Goal: Communication & Community: Answer question/provide support

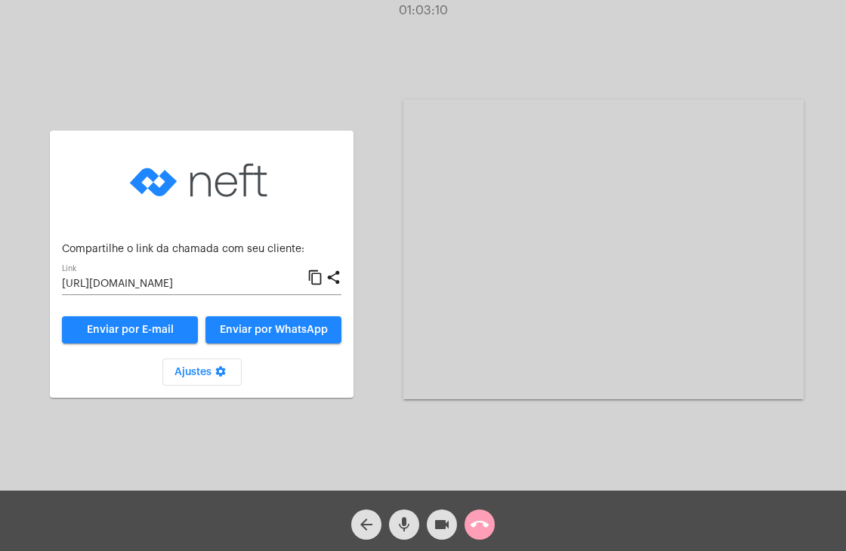
click at [480, 526] on mat-icon "call_end" at bounding box center [479, 525] width 18 height 18
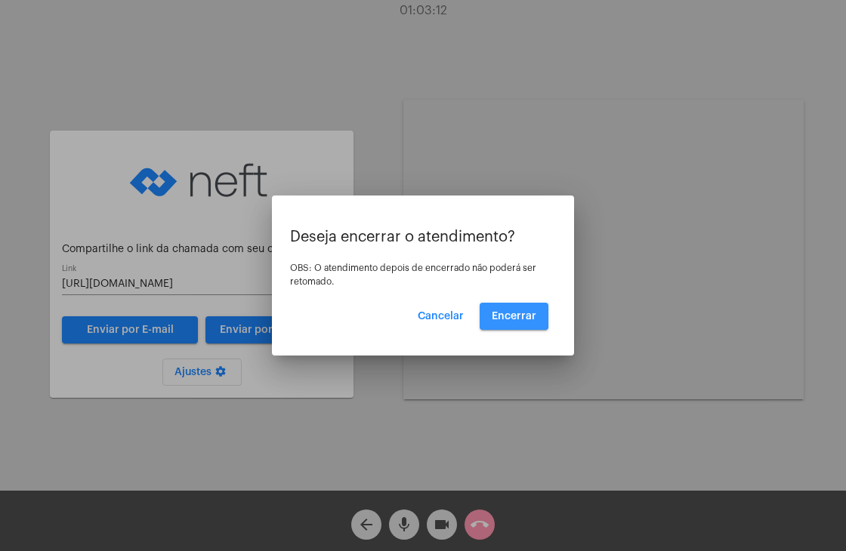
click at [507, 313] on span "Encerrar" at bounding box center [514, 316] width 45 height 11
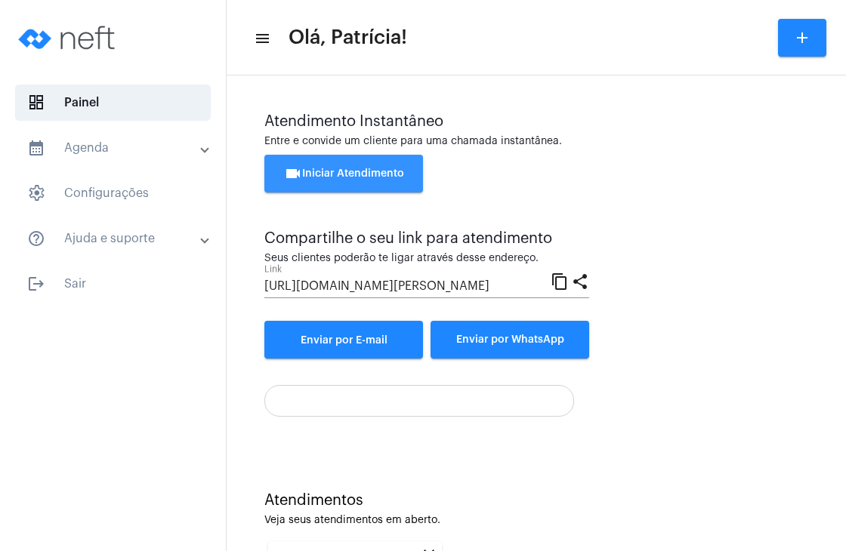
click at [347, 168] on span "videocam Iniciar Atendimento" at bounding box center [344, 173] width 120 height 11
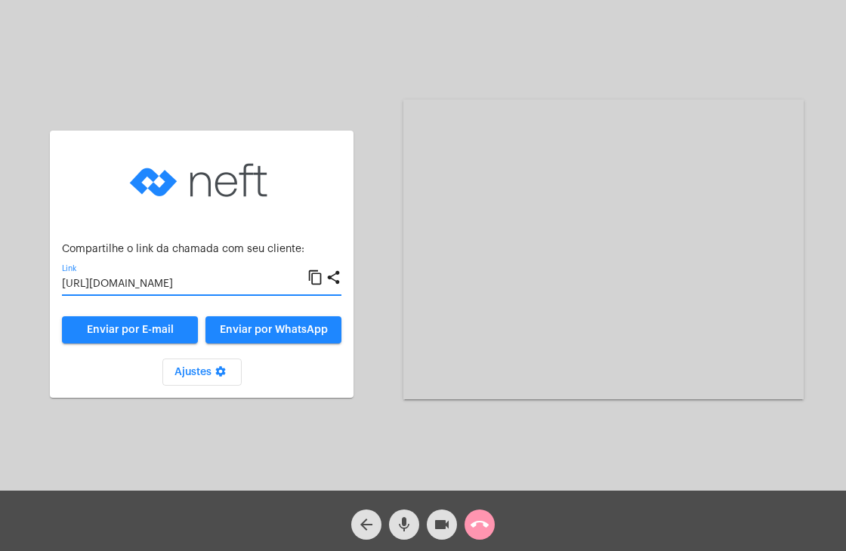
click at [240, 282] on input "https://neft.com.br/chamada/909c6273-d2e2-4948-8348-aba5bffcc22f" at bounding box center [184, 285] width 245 height 12
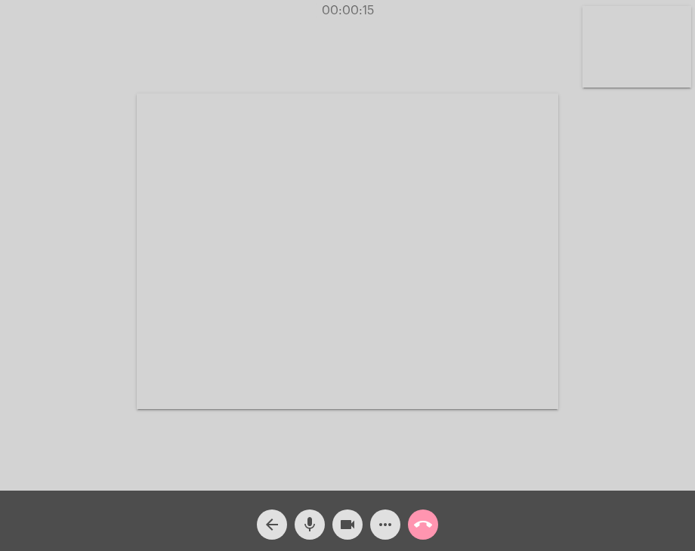
click at [634, 69] on video at bounding box center [636, 47] width 109 height 82
click at [512, 241] on video at bounding box center [428, 249] width 421 height 316
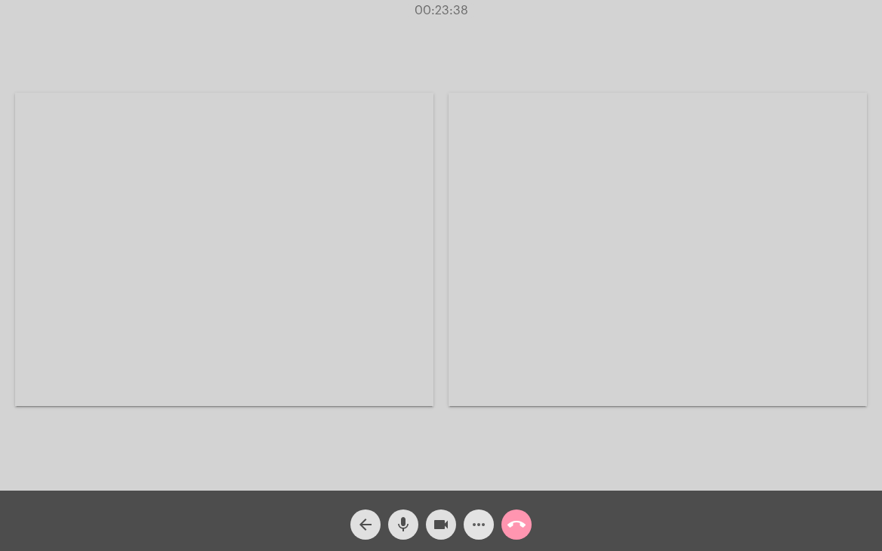
click at [480, 528] on mat-icon "more_horiz" at bounding box center [479, 525] width 18 height 18
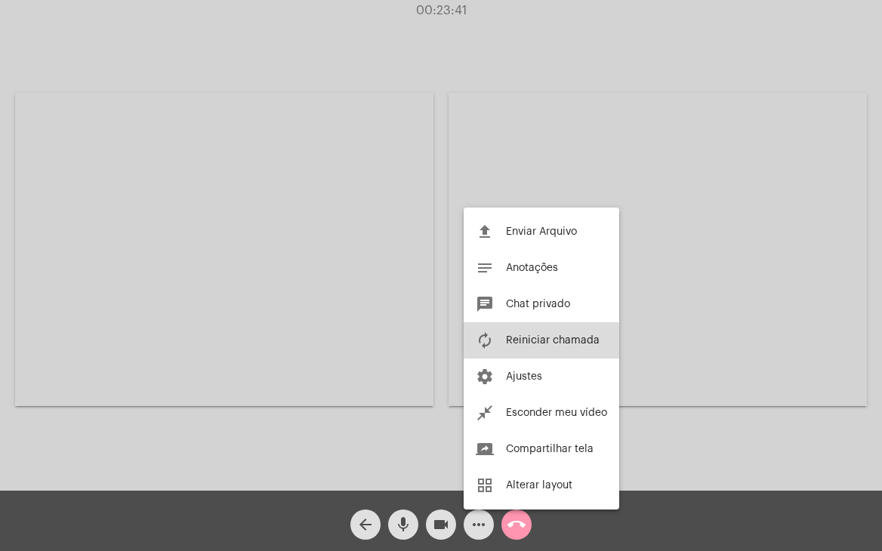
click at [544, 354] on button "autorenew Reiniciar chamada" at bounding box center [542, 340] width 156 height 36
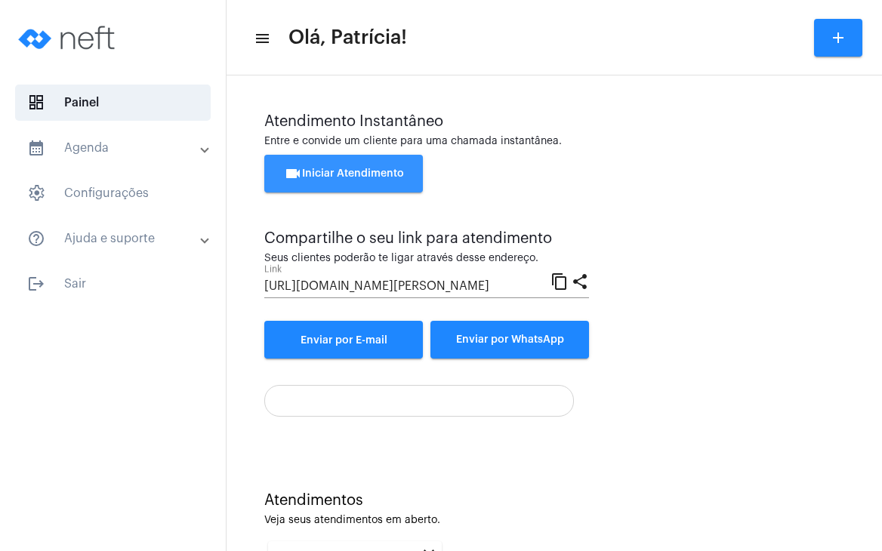
click at [359, 167] on button "videocam Iniciar Atendimento" at bounding box center [343, 174] width 159 height 38
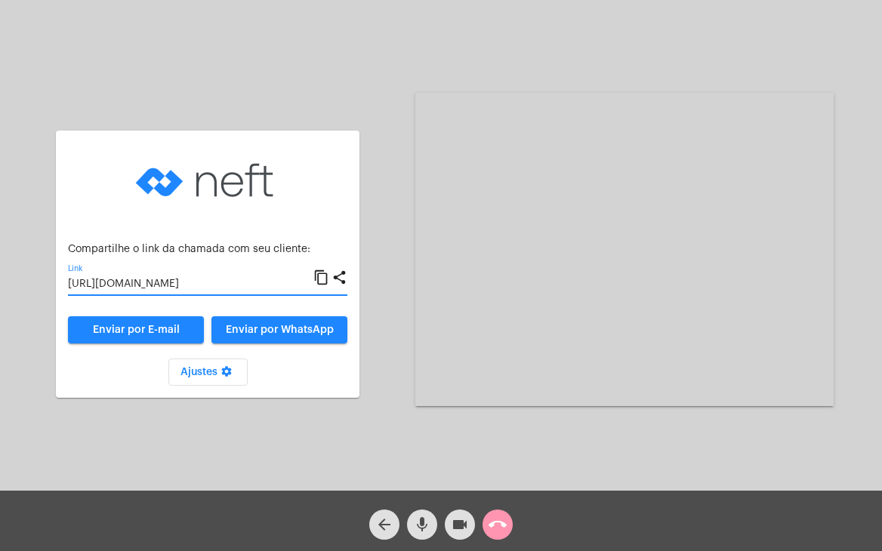
click at [245, 291] on input "[URL][DOMAIN_NAME]" at bounding box center [190, 285] width 245 height 12
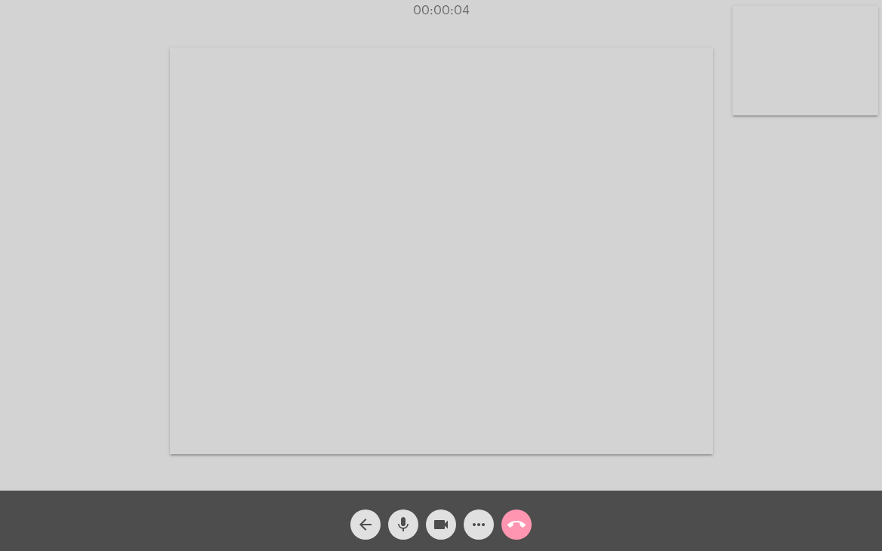
click at [794, 91] on video at bounding box center [806, 61] width 146 height 110
click at [606, 262] on video at bounding box center [546, 249] width 543 height 407
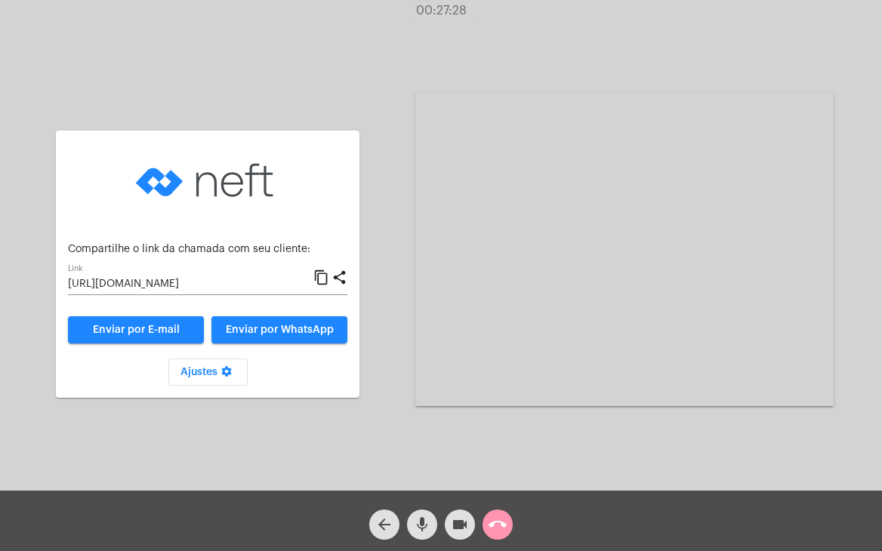
click at [501, 529] on mat-icon "call_end" at bounding box center [498, 525] width 18 height 18
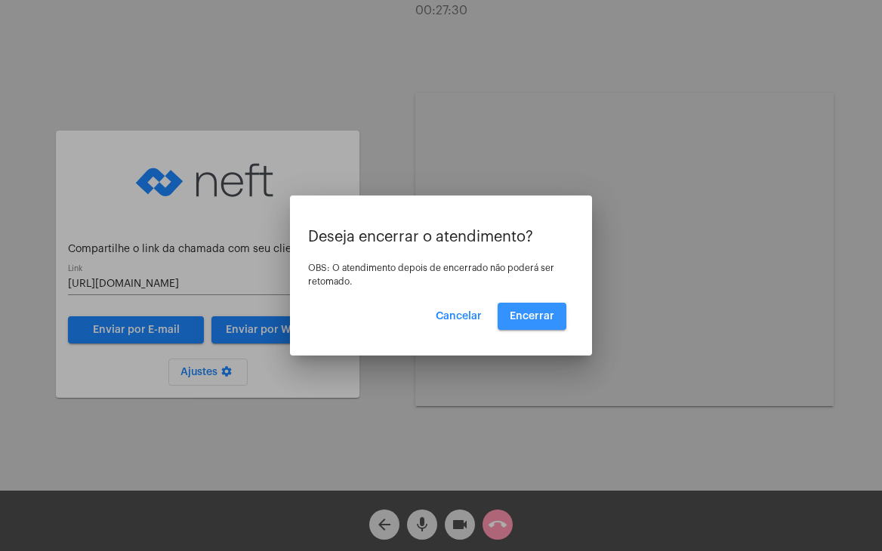
click at [526, 314] on span "Encerrar" at bounding box center [532, 316] width 45 height 11
